Goal: Task Accomplishment & Management: Use online tool/utility

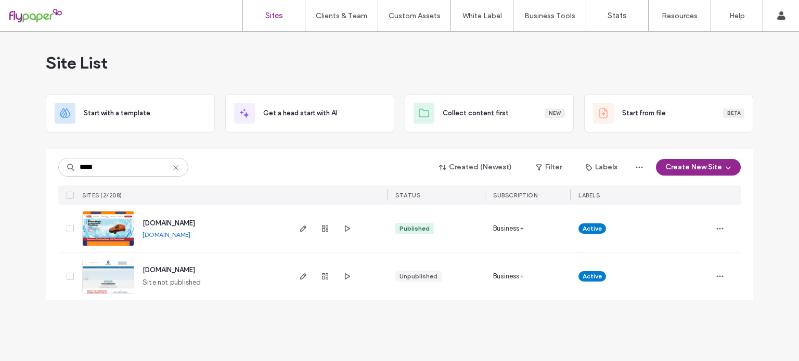
click at [107, 168] on input "*****" at bounding box center [123, 167] width 130 height 19
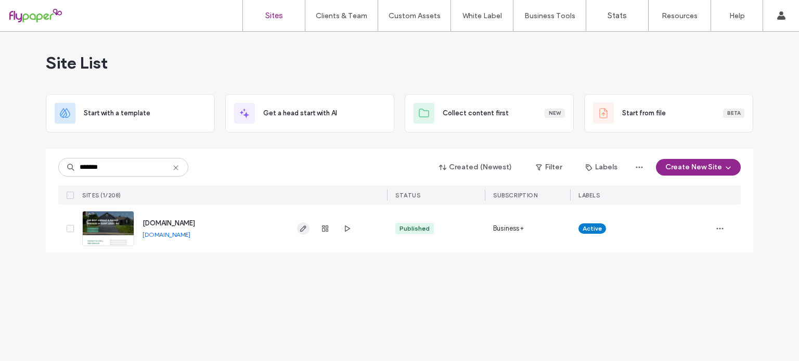
type input "*******"
click at [305, 227] on use "button" at bounding box center [303, 229] width 6 height 6
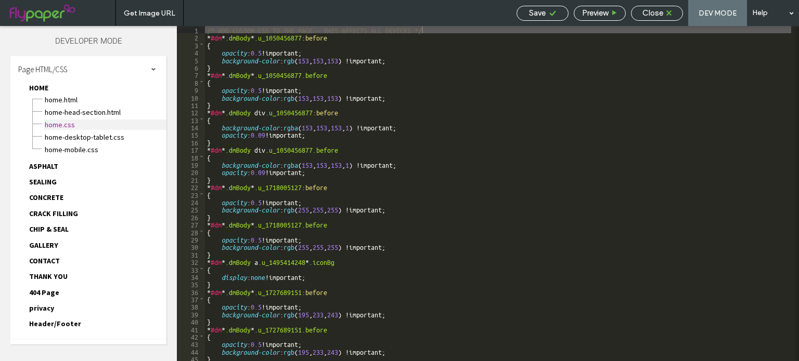
scroll to position [15, 0]
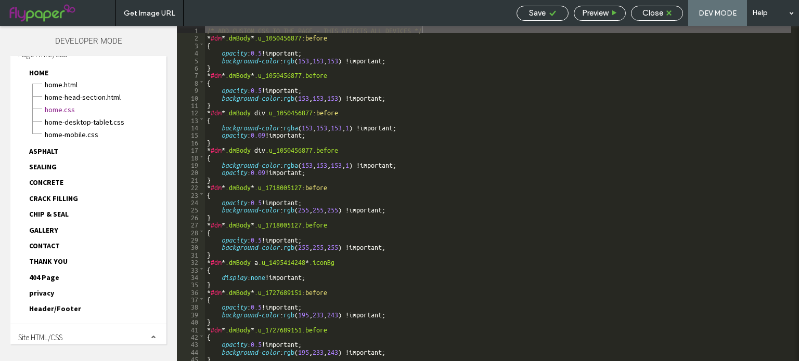
click at [61, 324] on div "Site HTML/CSS" at bounding box center [88, 337] width 156 height 26
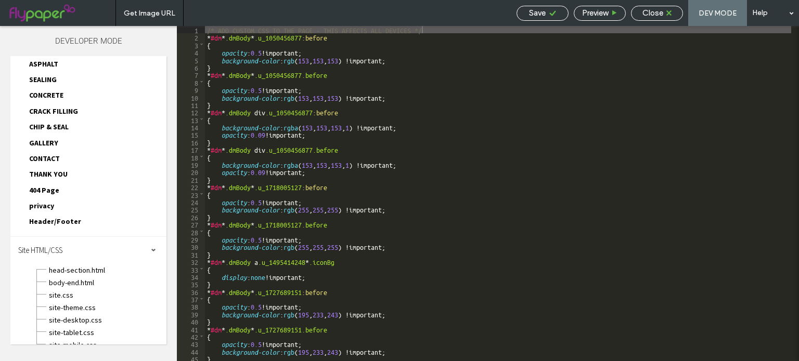
scroll to position [108, 0]
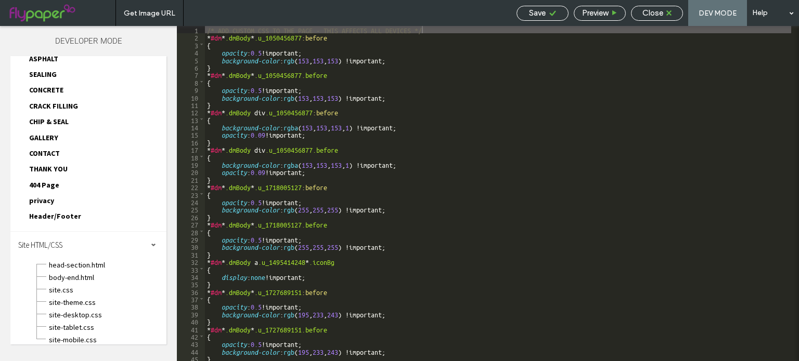
click at [148, 17] on span "Get Image URL" at bounding box center [149, 13] width 51 height 9
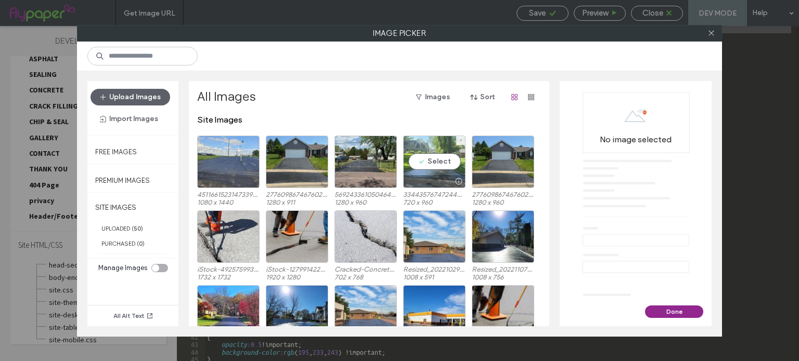
scroll to position [76, 0]
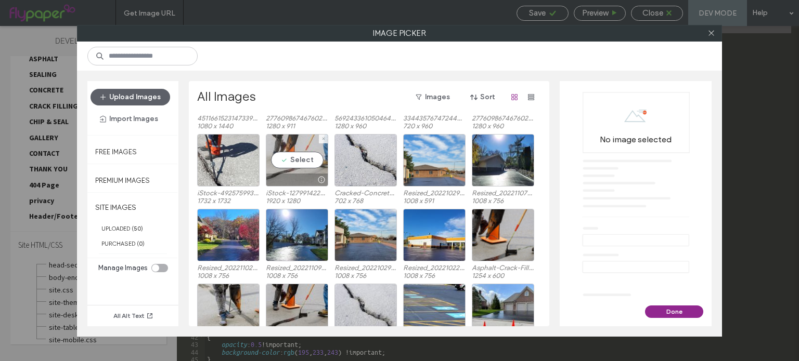
click at [287, 159] on div "Select" at bounding box center [297, 160] width 62 height 53
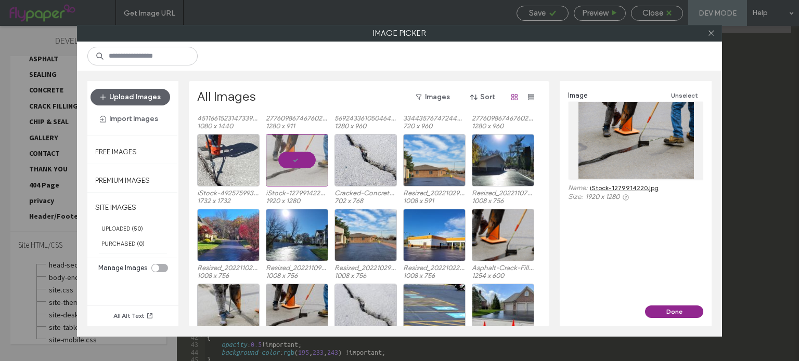
click at [616, 183] on div "Image Unselect Name: iStock-1279914220.jpg Size: 1920 x 1280" at bounding box center [635, 145] width 135 height 112
click at [611, 187] on link "iStock-1279914220.jpg" at bounding box center [624, 188] width 69 height 8
click at [293, 161] on div at bounding box center [297, 160] width 62 height 53
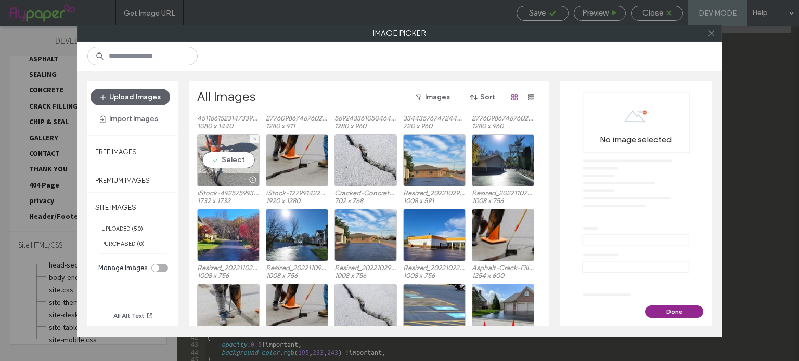
click at [226, 155] on div "Select" at bounding box center [228, 160] width 62 height 53
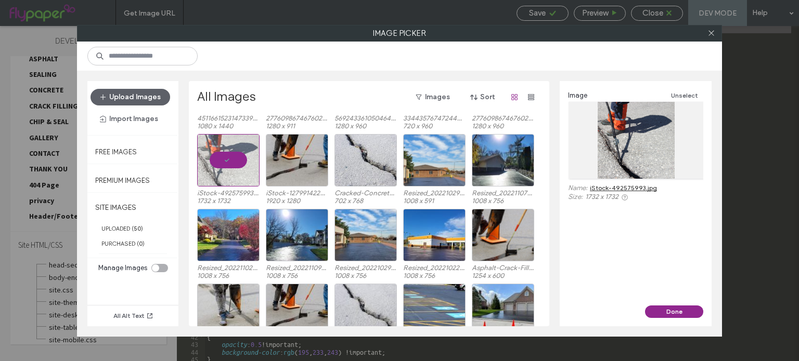
click at [614, 190] on link "iStock-492575993.jpg" at bounding box center [623, 188] width 67 height 8
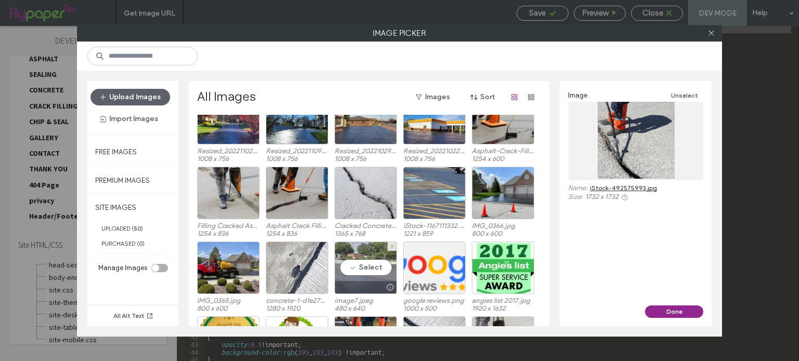
scroll to position [231, 0]
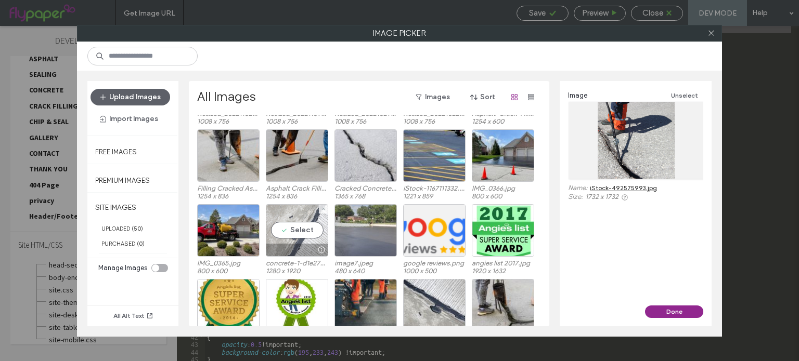
click at [301, 229] on div "Select" at bounding box center [297, 230] width 62 height 53
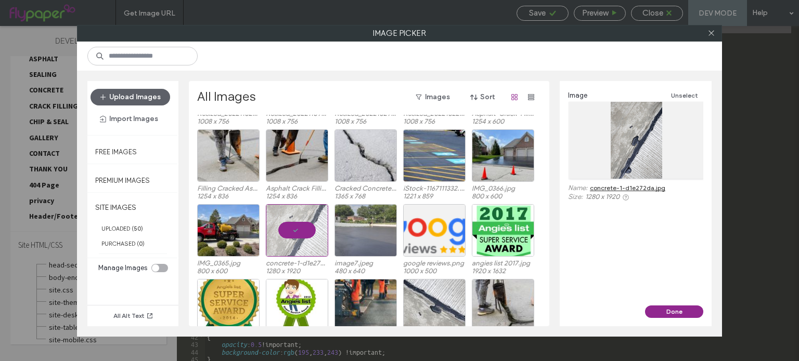
click at [654, 189] on link "concrete-1-d1e272da.jpg" at bounding box center [627, 188] width 75 height 8
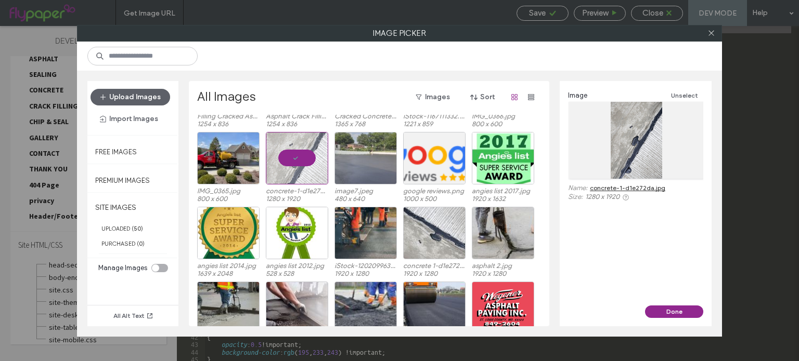
scroll to position [304, 0]
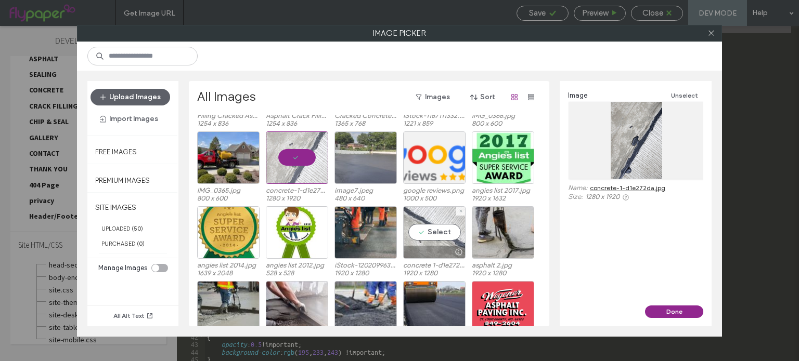
click at [428, 230] on div "Select" at bounding box center [434, 232] width 62 height 53
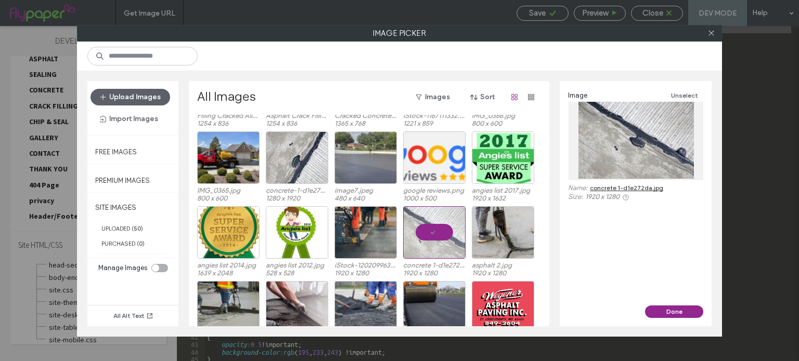
click at [615, 180] on div "Image Unselect Name: concrete 1-d1e272da.jpg Size: 1920 x 1280" at bounding box center [635, 145] width 135 height 112
click at [608, 183] on div "Image Unselect Name: concrete 1-d1e272da.jpg Size: 1920 x 1280" at bounding box center [635, 145] width 135 height 112
click at [606, 185] on link "concrete 1-d1e272da.jpg" at bounding box center [626, 188] width 73 height 8
click at [493, 227] on div "Select" at bounding box center [503, 232] width 62 height 53
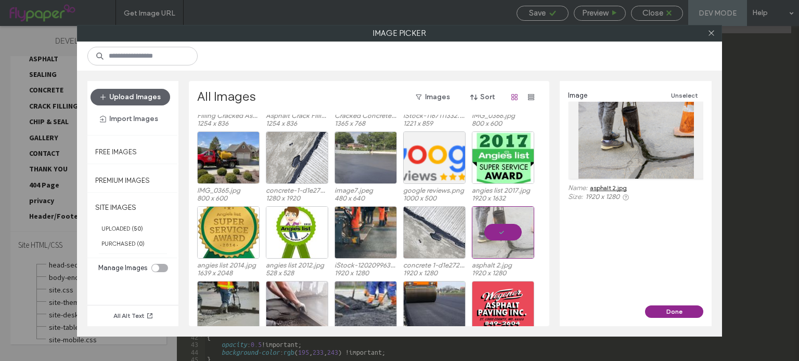
click at [602, 184] on link "asphalt 2.jpg" at bounding box center [608, 188] width 37 height 8
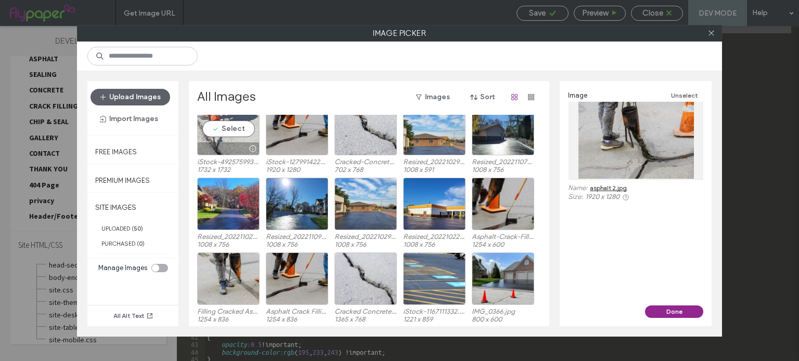
scroll to position [113, 0]
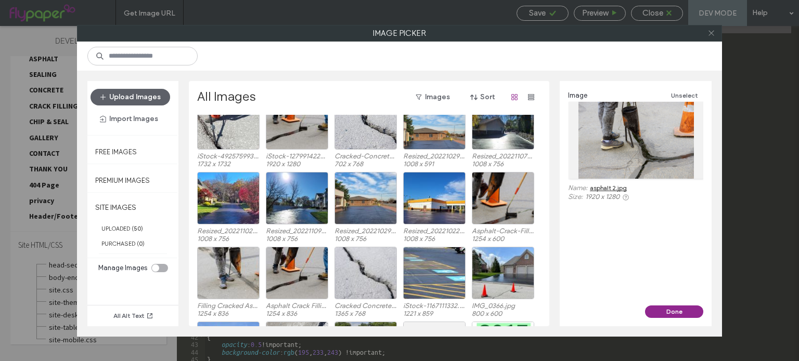
click at [711, 36] on icon at bounding box center [711, 33] width 8 height 8
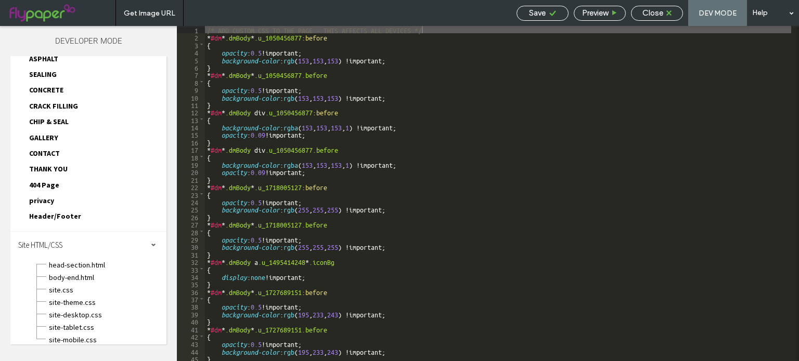
click at [661, 15] on span "Close" at bounding box center [652, 12] width 21 height 9
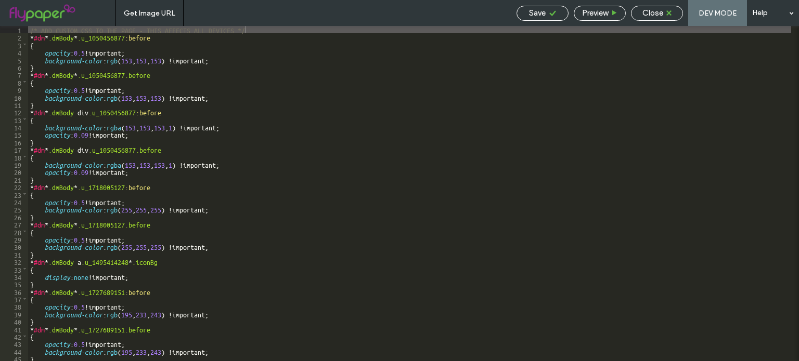
scroll to position [81, 0]
